Goal: Information Seeking & Learning: Check status

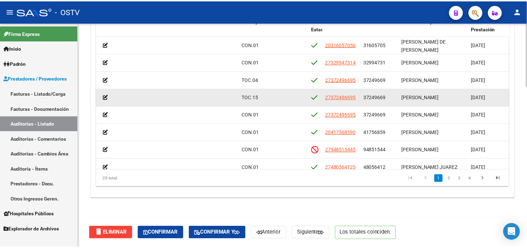
scroll to position [531, 0]
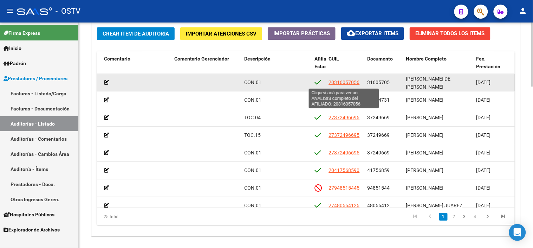
click at [352, 85] on span "20316057056" at bounding box center [344, 82] width 31 height 6
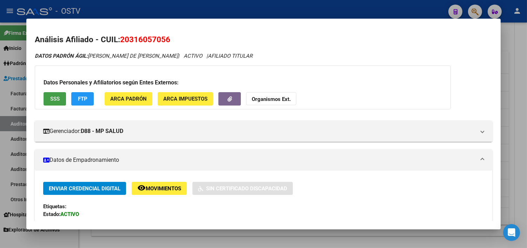
click at [51, 102] on button "SSS" at bounding box center [55, 98] width 22 height 13
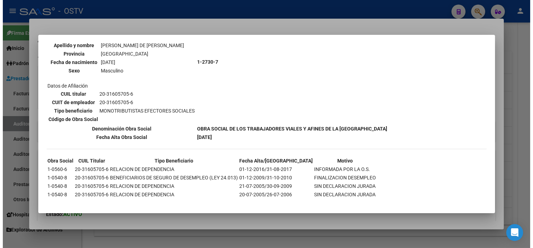
scroll to position [80, 0]
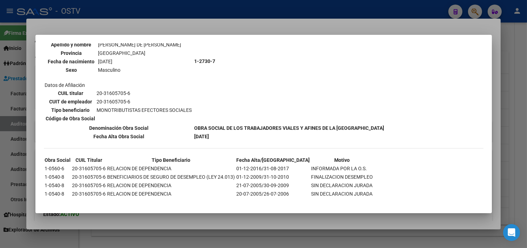
click at [246, 220] on div at bounding box center [263, 124] width 527 height 248
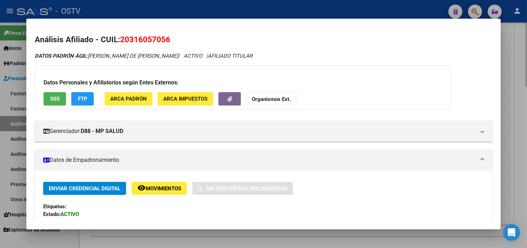
drag, startPoint x: 248, startPoint y: 239, endPoint x: 251, endPoint y: 230, distance: 10.0
click at [248, 240] on div at bounding box center [263, 124] width 527 height 248
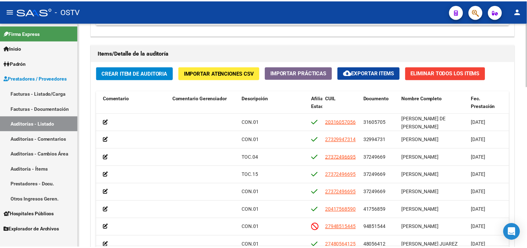
scroll to position [531, 0]
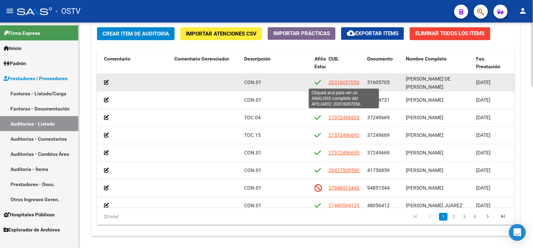
click at [344, 81] on span "20316057056" at bounding box center [344, 82] width 31 height 6
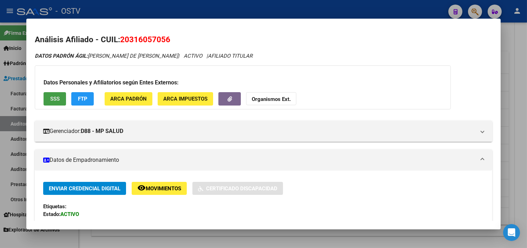
click at [53, 99] on span "SSS" at bounding box center [54, 99] width 9 height 6
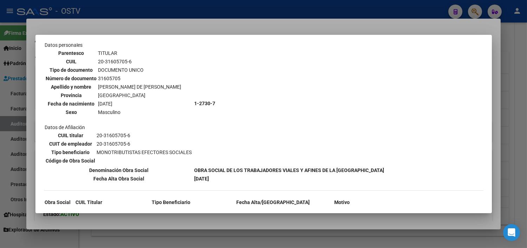
scroll to position [80, 0]
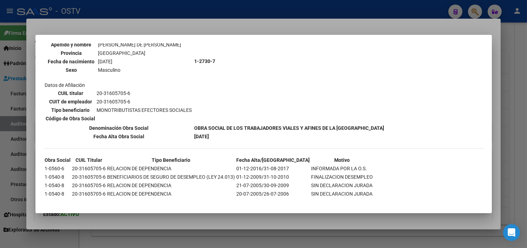
click at [128, 217] on div at bounding box center [263, 124] width 527 height 248
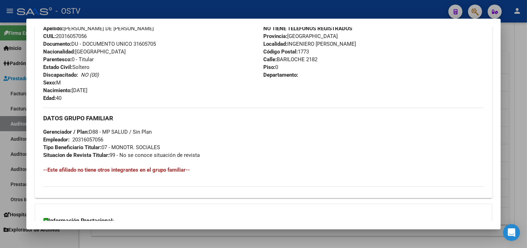
scroll to position [333, 0]
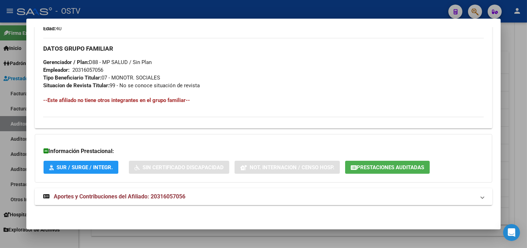
click at [125, 200] on strong "Aportes y Contribuciones del Afiliado: 20316057056" at bounding box center [114, 196] width 142 height 8
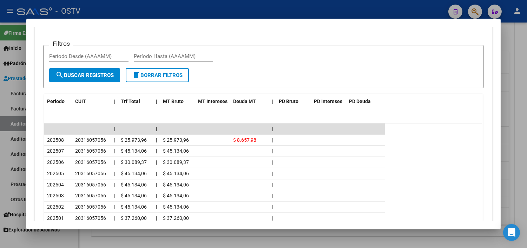
scroll to position [592, 0]
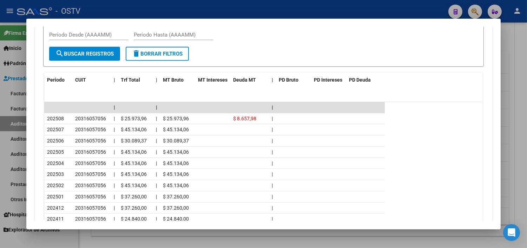
click at [238, 238] on div at bounding box center [263, 124] width 527 height 248
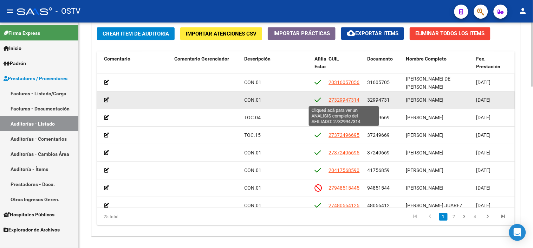
click at [349, 101] on span "27329947314" at bounding box center [344, 100] width 31 height 6
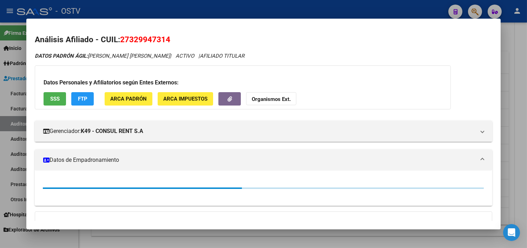
click at [51, 97] on span "SSS" at bounding box center [54, 99] width 9 height 6
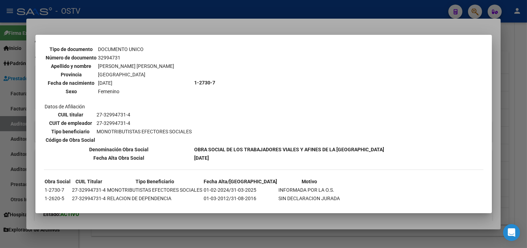
scroll to position [64, 0]
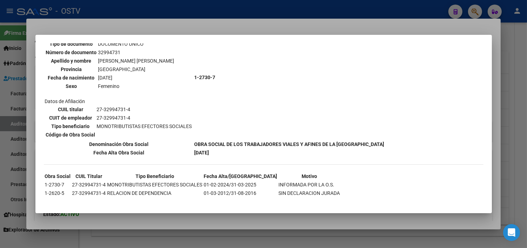
click at [170, 216] on div at bounding box center [263, 124] width 527 height 248
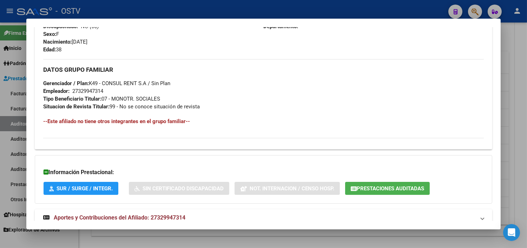
scroll to position [333, 0]
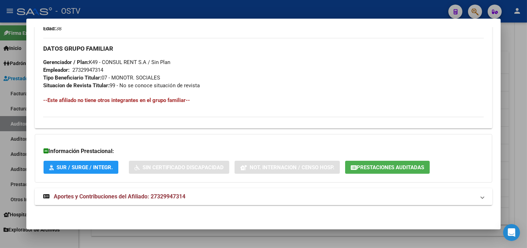
click at [146, 191] on mat-expansion-panel-header "Aportes y Contribuciones del Afiliado: 27329947314" at bounding box center [264, 196] width 458 height 17
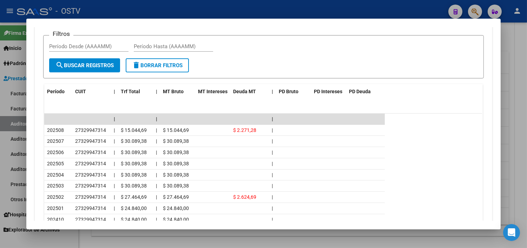
scroll to position [631, 0]
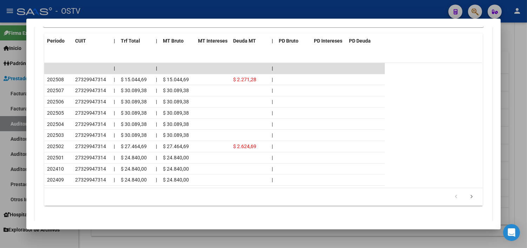
click at [187, 238] on div at bounding box center [263, 124] width 527 height 248
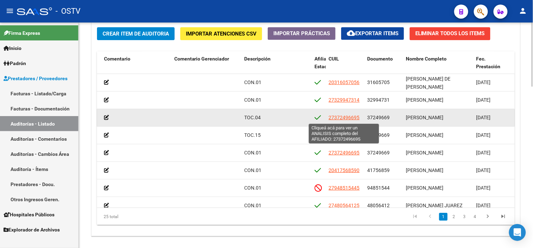
click at [343, 117] on span "27372496695" at bounding box center [344, 118] width 31 height 6
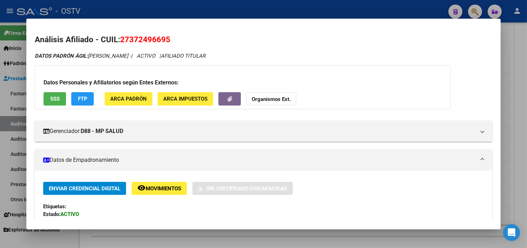
click at [56, 95] on span "SSS" at bounding box center [54, 98] width 9 height 6
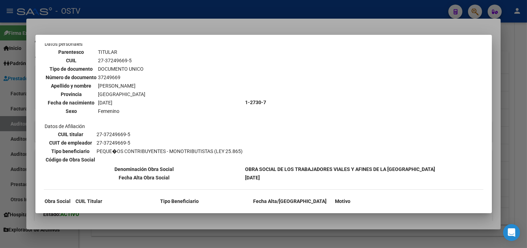
scroll to position [64, 0]
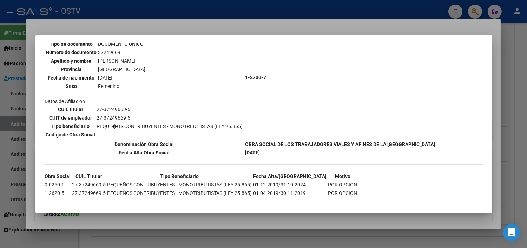
click at [170, 211] on mat-dialog-container "--ACTIVO en Obra Social según consulta SSS-- DATOS DE AFILIACION VIGENTE Datos …" at bounding box center [263, 124] width 457 height 178
click at [171, 215] on div at bounding box center [263, 124] width 527 height 248
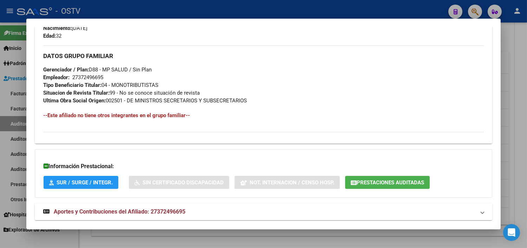
scroll to position [333, 0]
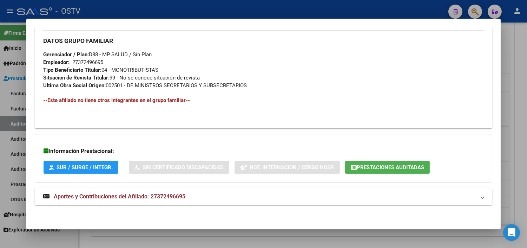
click at [107, 200] on strong "Aportes y Contribuciones del Afiliado: 27372496695" at bounding box center [114, 196] width 142 height 8
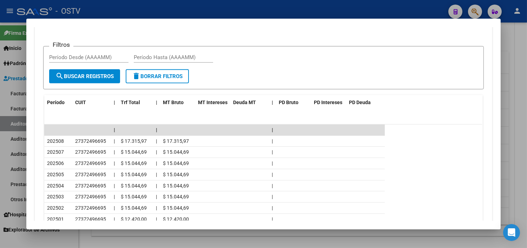
scroll to position [609, 0]
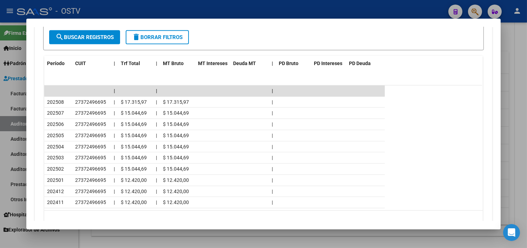
click at [308, 239] on div at bounding box center [263, 124] width 527 height 248
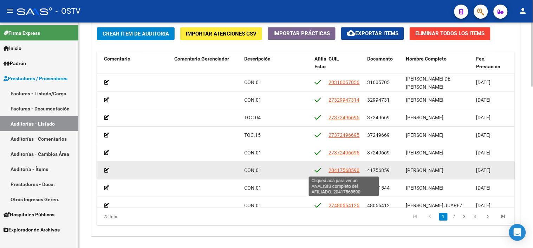
click at [345, 168] on span "20417568590" at bounding box center [344, 170] width 31 height 6
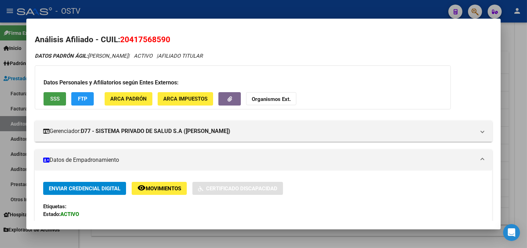
click at [60, 101] on button "SSS" at bounding box center [55, 98] width 22 height 13
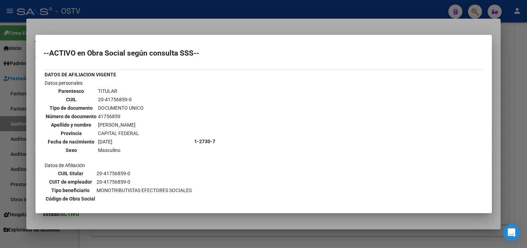
scroll to position [25, 0]
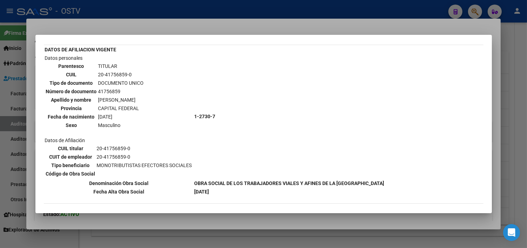
click at [192, 218] on div at bounding box center [263, 124] width 527 height 248
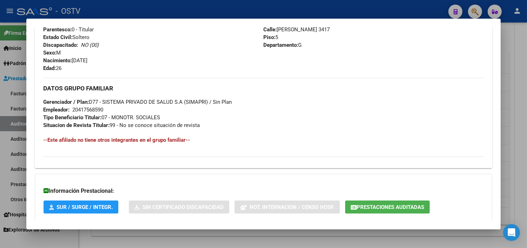
scroll to position [325, 0]
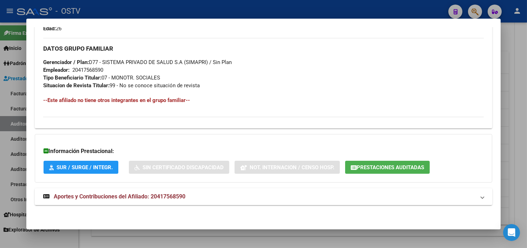
click at [157, 199] on span "Aportes y Contribuciones del Afiliado: 20417568590" at bounding box center [120, 196] width 132 height 7
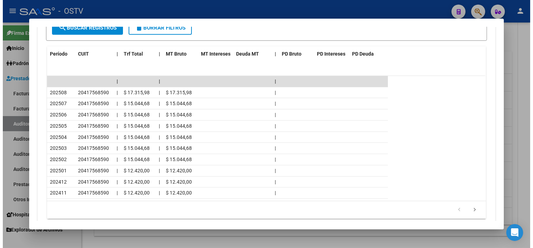
scroll to position [640, 0]
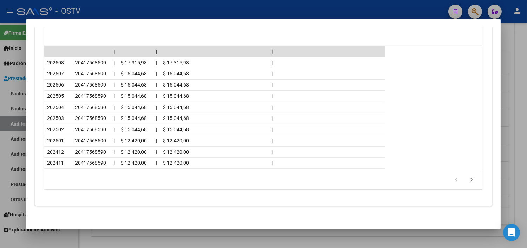
click at [271, 233] on div at bounding box center [263, 124] width 527 height 248
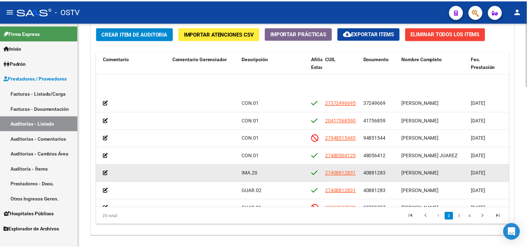
scroll to position [78, 314]
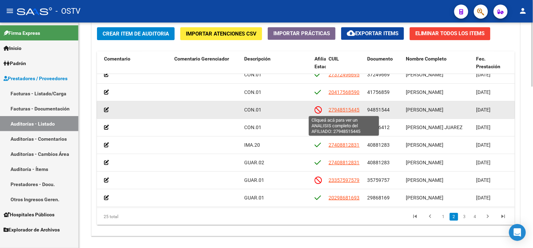
click at [339, 110] on span "27948515445" at bounding box center [344, 110] width 31 height 6
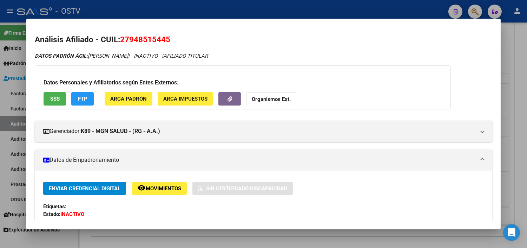
click at [54, 100] on span "SSS" at bounding box center [54, 99] width 9 height 6
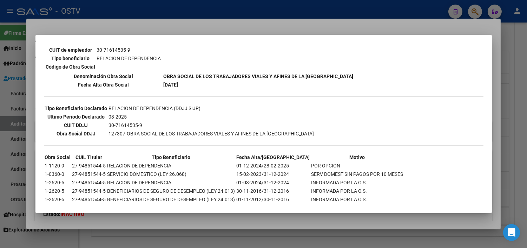
scroll to position [136, 0]
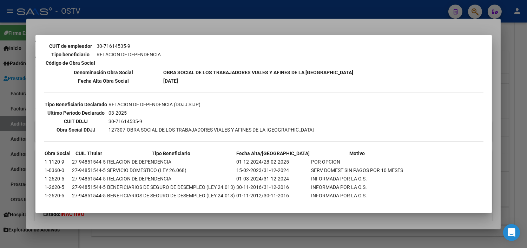
click at [148, 218] on div at bounding box center [263, 124] width 527 height 248
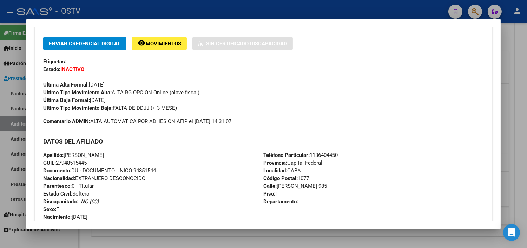
scroll to position [349, 0]
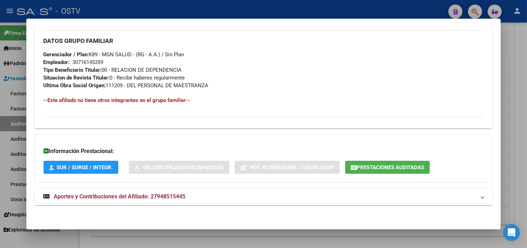
click at [118, 199] on span "Aportes y Contribuciones del Afiliado: 27948515445" at bounding box center [120, 196] width 132 height 7
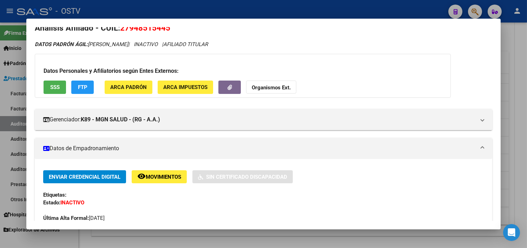
scroll to position [0, 0]
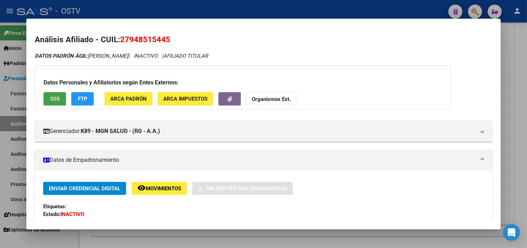
click at [55, 99] on span "SSS" at bounding box center [54, 99] width 9 height 6
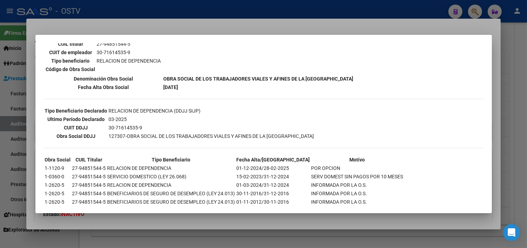
scroll to position [136, 0]
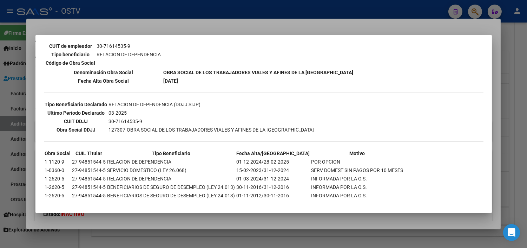
click at [374, 223] on div at bounding box center [263, 124] width 527 height 248
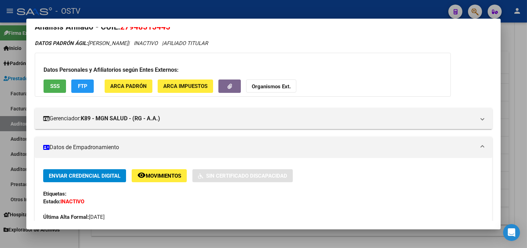
scroll to position [0, 0]
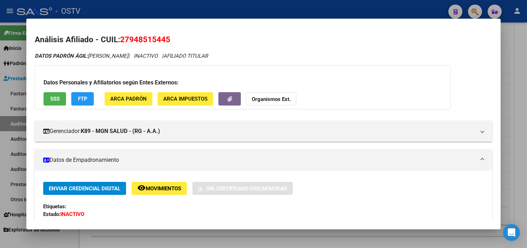
click at [127, 241] on div at bounding box center [263, 124] width 527 height 248
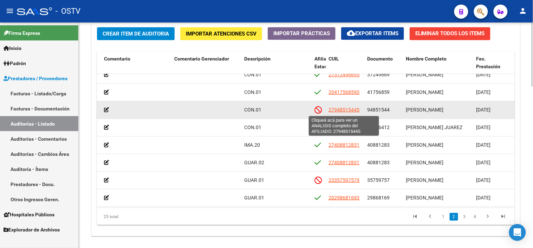
click at [344, 110] on span "27948515445" at bounding box center [344, 110] width 31 height 6
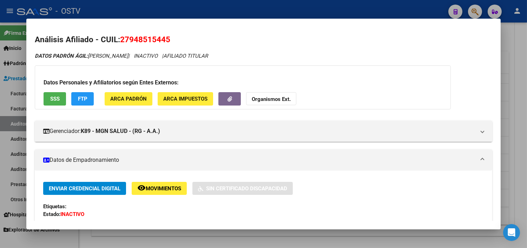
click at [53, 98] on span "SSS" at bounding box center [54, 99] width 9 height 6
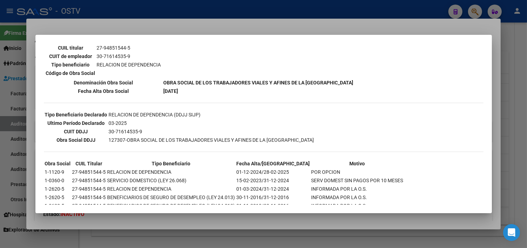
scroll to position [136, 0]
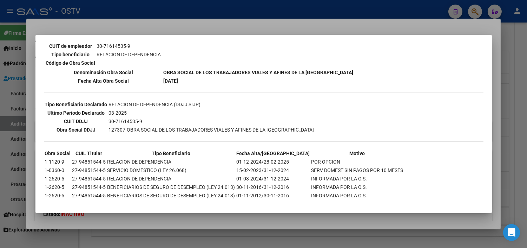
click at [158, 222] on div at bounding box center [263, 124] width 527 height 248
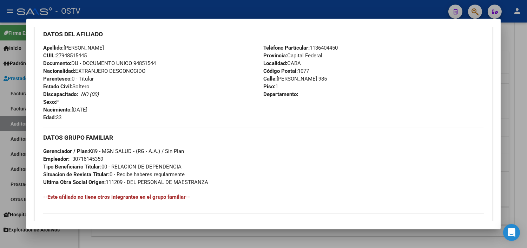
scroll to position [349, 0]
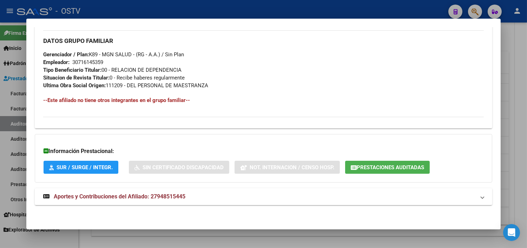
click at [389, 156] on div "Información Prestacional: SUR / SURGE / INTEGR. Sin Certificado Discapacidad No…" at bounding box center [264, 158] width 458 height 48
click at [387, 167] on span "Prestaciones Auditadas" at bounding box center [390, 167] width 67 height 6
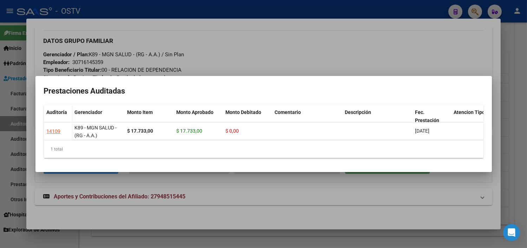
click at [282, 191] on div at bounding box center [263, 124] width 527 height 248
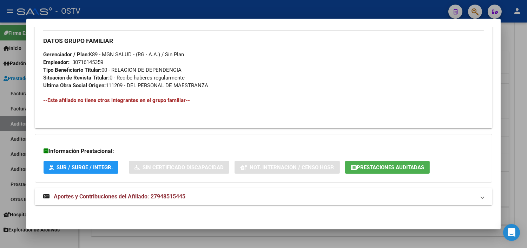
click at [142, 199] on span "Aportes y Contribuciones del Afiliado: 27948515445" at bounding box center [120, 196] width 132 height 7
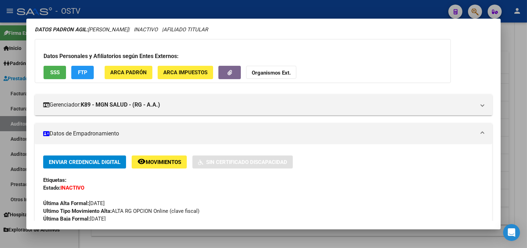
scroll to position [0, 0]
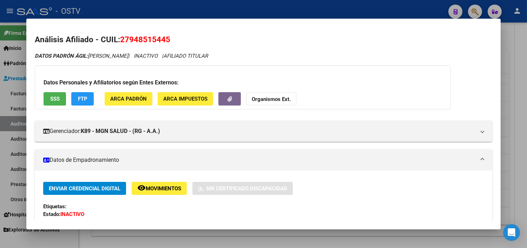
click at [258, 232] on div at bounding box center [263, 124] width 527 height 248
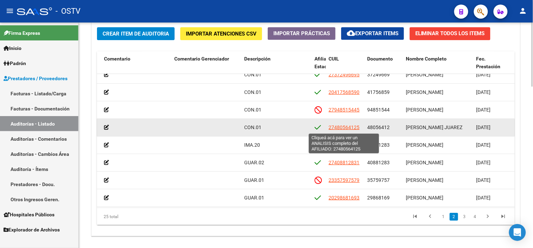
click at [348, 127] on span "27480564125" at bounding box center [344, 127] width 31 height 6
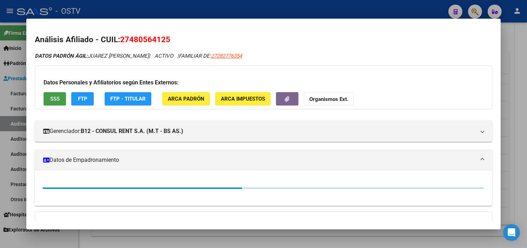
click at [47, 97] on button "SSS" at bounding box center [55, 98] width 22 height 13
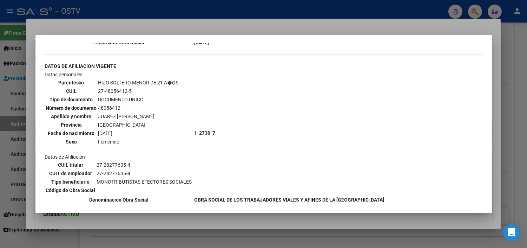
scroll to position [375, 0]
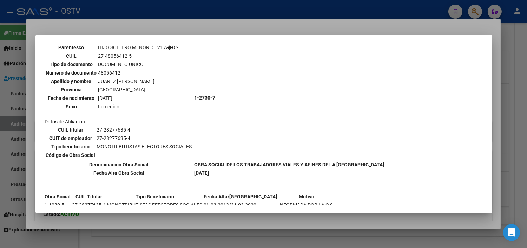
click at [168, 219] on div at bounding box center [263, 124] width 527 height 248
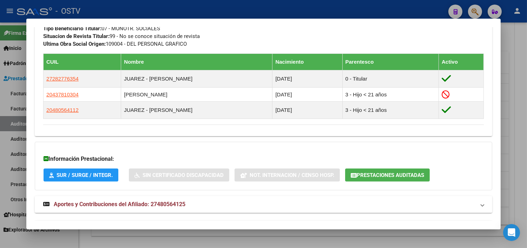
scroll to position [408, 0]
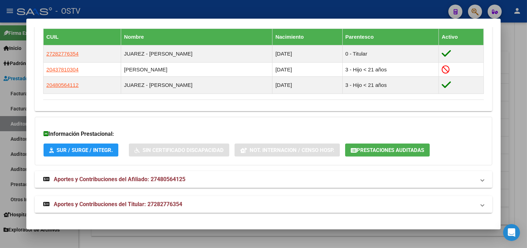
click at [99, 209] on mat-expansion-panel-header "Aportes y Contribuciones del Titular: 27282776354" at bounding box center [264, 204] width 458 height 17
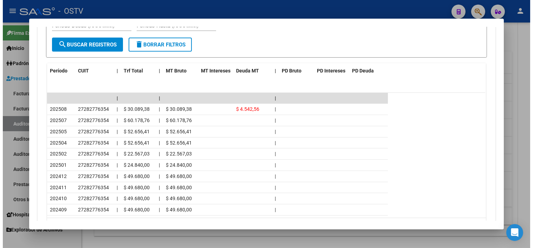
scroll to position [723, 0]
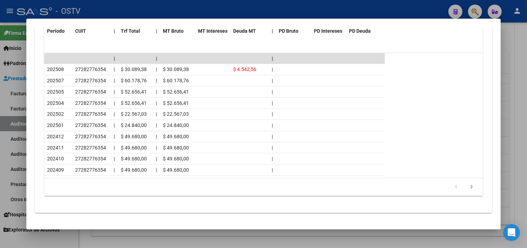
click at [234, 240] on div at bounding box center [263, 124] width 527 height 248
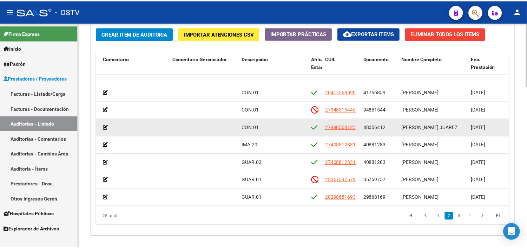
scroll to position [117, 314]
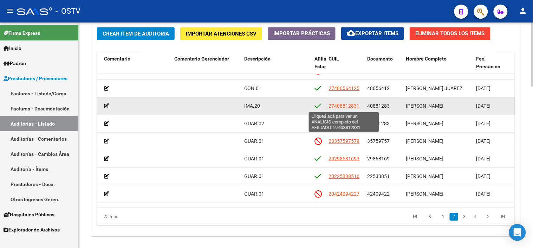
click at [334, 106] on span "27408812831" at bounding box center [344, 106] width 31 height 6
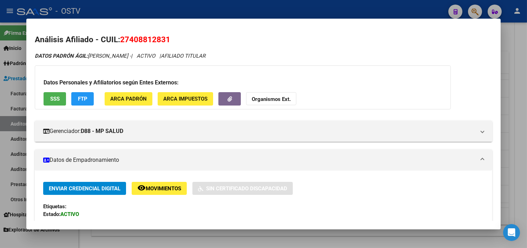
click at [51, 101] on span "SSS" at bounding box center [54, 99] width 9 height 6
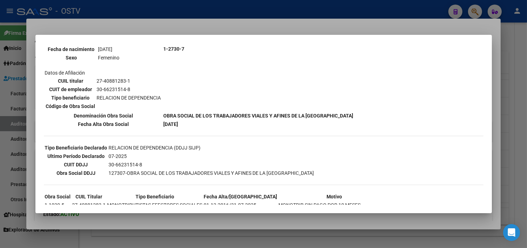
scroll to position [117, 0]
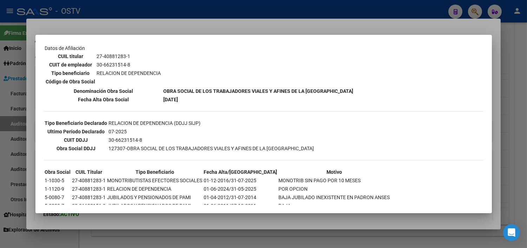
click at [169, 217] on div at bounding box center [263, 124] width 527 height 248
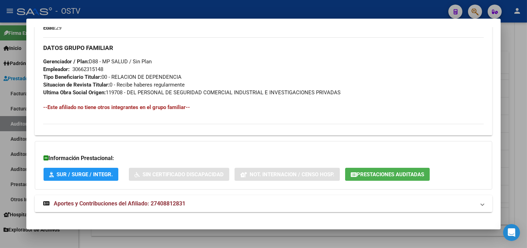
scroll to position [333, 0]
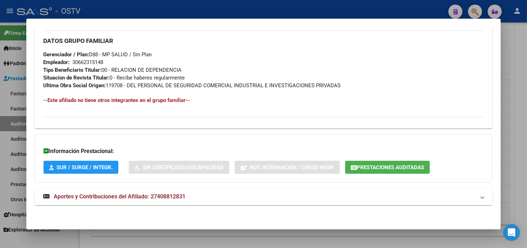
click at [123, 205] on mat-expansion-panel-header "Aportes y Contribuciones del Afiliado: 27408812831" at bounding box center [264, 196] width 458 height 17
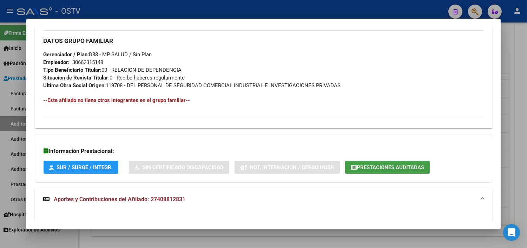
click at [377, 164] on span "Prestaciones Auditadas" at bounding box center [390, 167] width 67 height 6
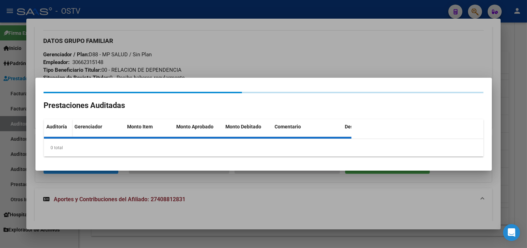
scroll to position [374, 0]
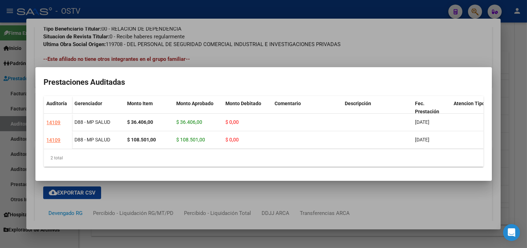
click at [261, 187] on div at bounding box center [263, 124] width 527 height 248
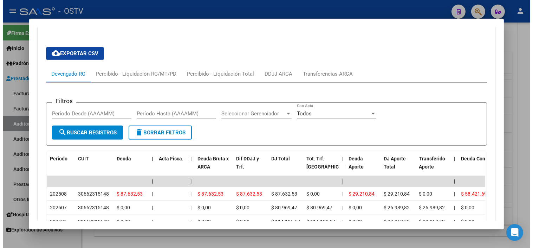
scroll to position [581, 0]
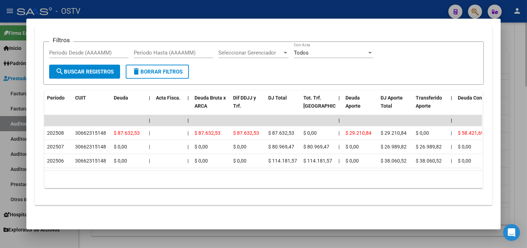
drag, startPoint x: 287, startPoint y: 243, endPoint x: 290, endPoint y: 233, distance: 10.1
click at [287, 243] on div at bounding box center [263, 124] width 527 height 248
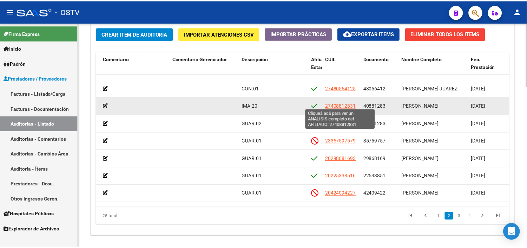
scroll to position [156, 314]
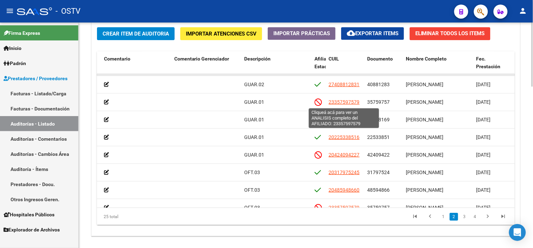
click at [345, 102] on span "23357597579" at bounding box center [344, 102] width 31 height 6
type textarea "23357597579"
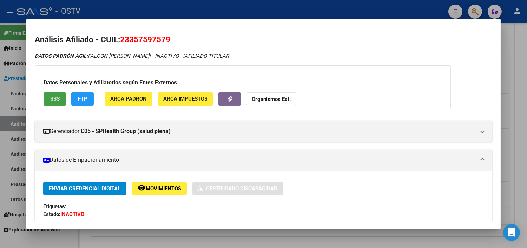
click at [60, 98] on button "SSS" at bounding box center [55, 98] width 22 height 13
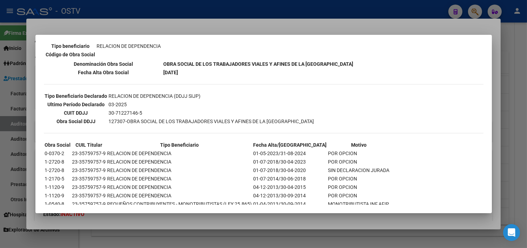
scroll to position [160, 0]
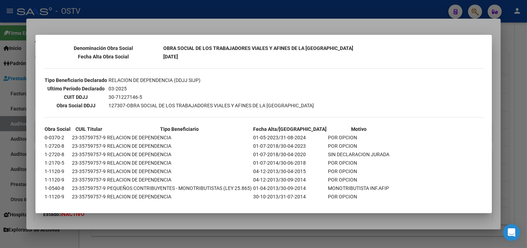
click at [149, 217] on div at bounding box center [263, 124] width 527 height 248
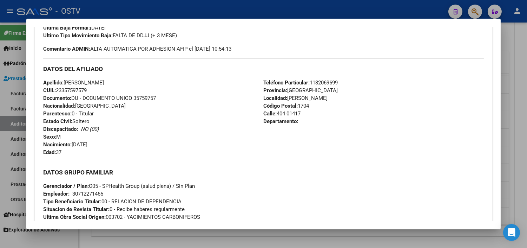
scroll to position [349, 0]
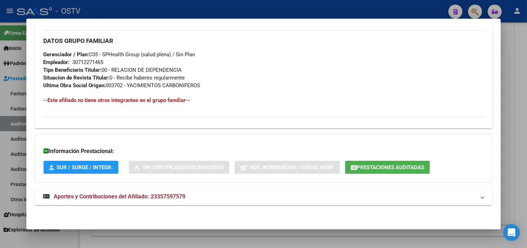
click at [86, 195] on span "Aportes y Contribuciones del Afiliado: 23357597579" at bounding box center [120, 196] width 132 height 7
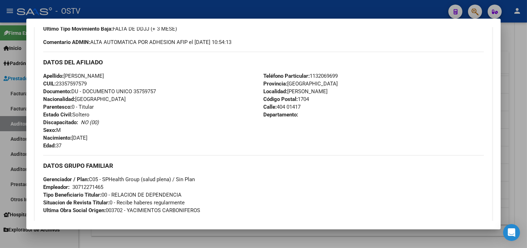
scroll to position [0, 0]
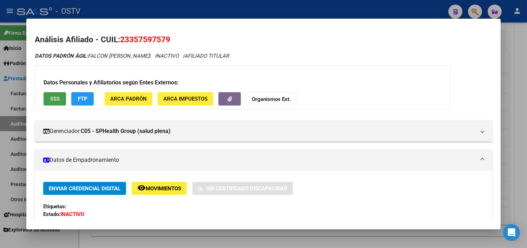
click at [50, 96] on span "SSS" at bounding box center [54, 99] width 9 height 6
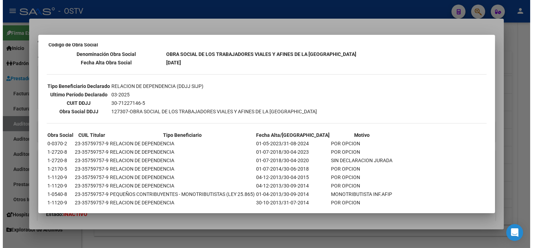
scroll to position [156, 0]
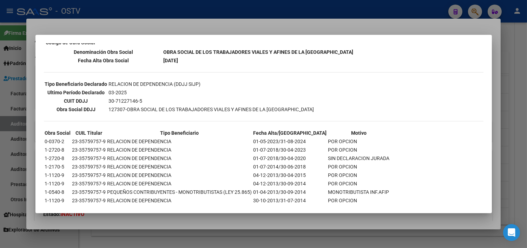
click at [243, 222] on div at bounding box center [263, 124] width 527 height 248
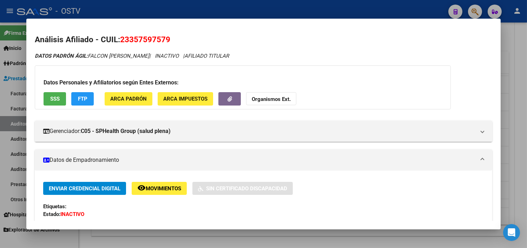
click at [243, 236] on div at bounding box center [263, 124] width 527 height 248
